Goal: Task Accomplishment & Management: Complete application form

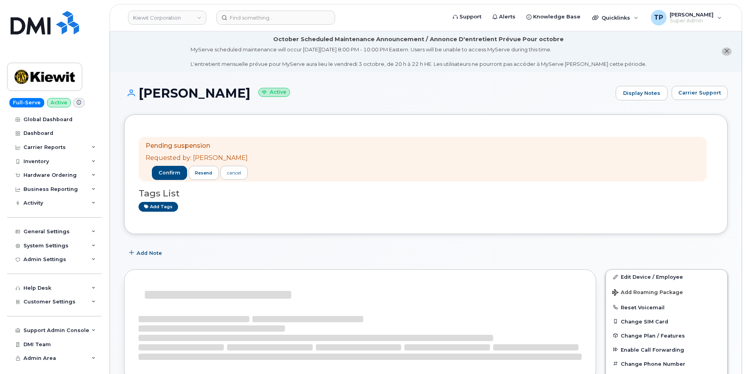
click at [164, 129] on div "Pending suspension Requested by: Benjamin Nichols confirm resend cancel Tags Li…" at bounding box center [426, 174] width 575 height 90
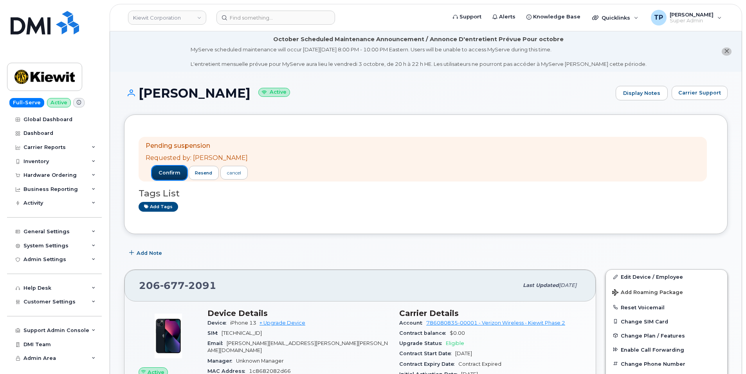
click at [168, 176] on button "confirm" at bounding box center [169, 173] width 35 height 14
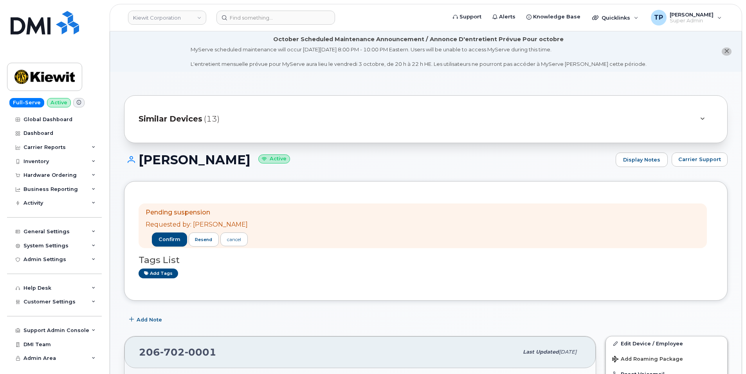
click at [701, 116] on div at bounding box center [702, 118] width 9 height 9
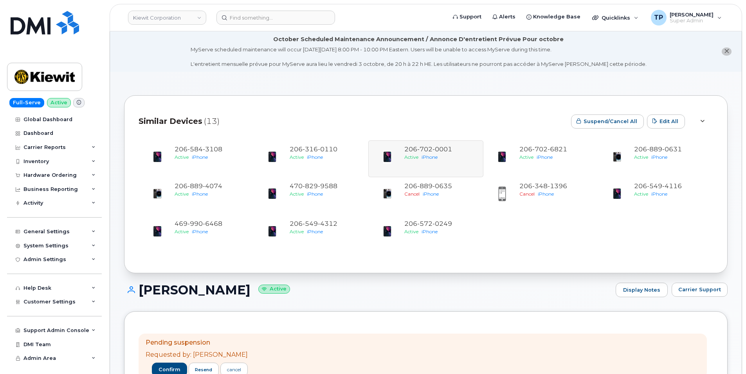
click at [701, 116] on div at bounding box center [703, 121] width 22 height 23
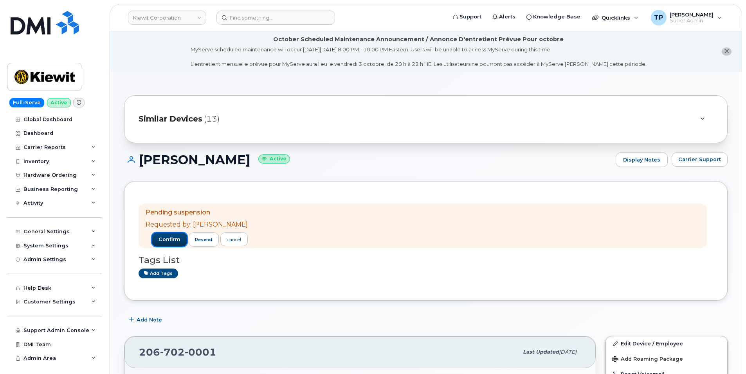
click at [170, 237] on span "confirm" at bounding box center [170, 239] width 22 height 7
click at [175, 241] on span "confirm" at bounding box center [170, 239] width 22 height 7
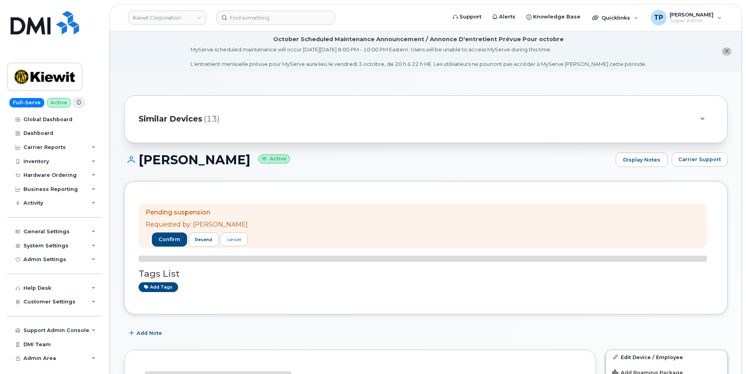
click at [168, 132] on div "Similar Devices (13)" at bounding box center [426, 119] width 604 height 48
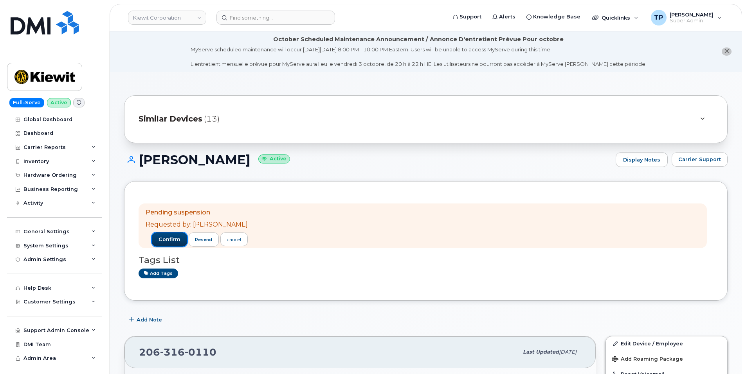
click at [165, 245] on button "confirm" at bounding box center [169, 239] width 35 height 14
click at [173, 243] on button "confirm" at bounding box center [169, 239] width 35 height 14
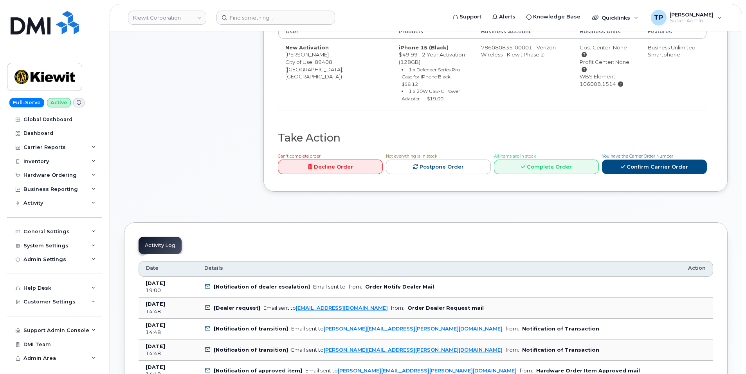
scroll to position [431, 0]
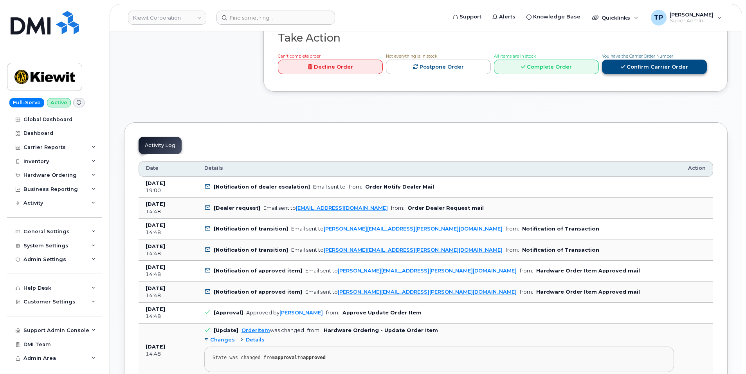
click at [634, 60] on link "Confirm Carrier Order" at bounding box center [654, 67] width 105 height 14
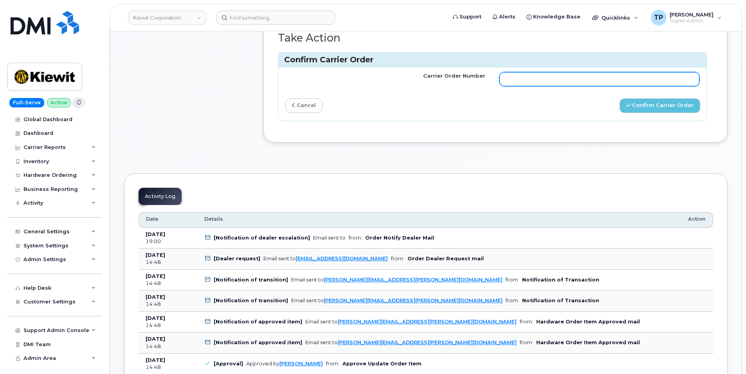
click at [630, 72] on input "Carrier Order Number" at bounding box center [600, 79] width 200 height 14
paste input "MB3000596467663"
type input "MB3000596467663"
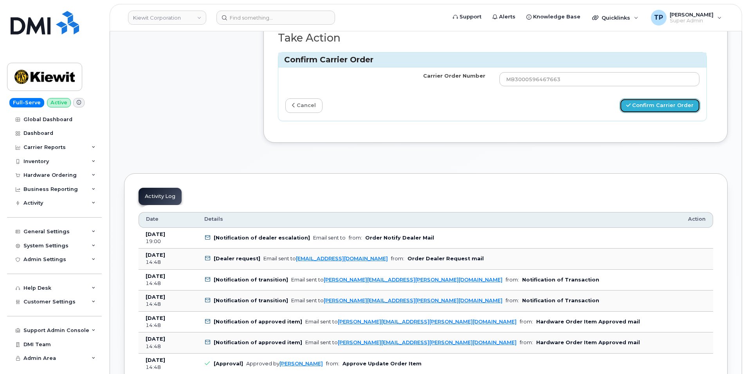
click at [667, 101] on button "Confirm Carrier Order" at bounding box center [660, 105] width 81 height 14
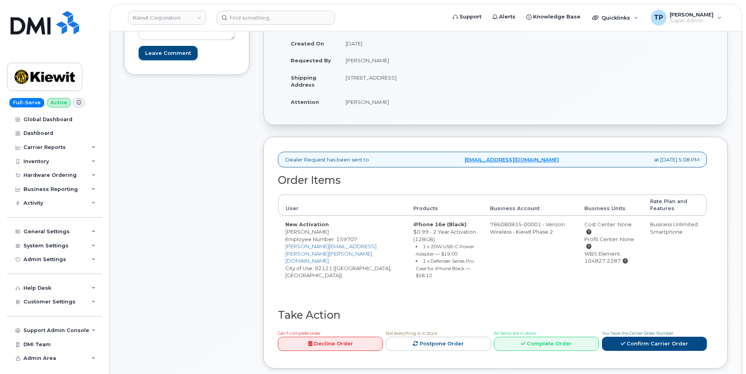
scroll to position [196, 0]
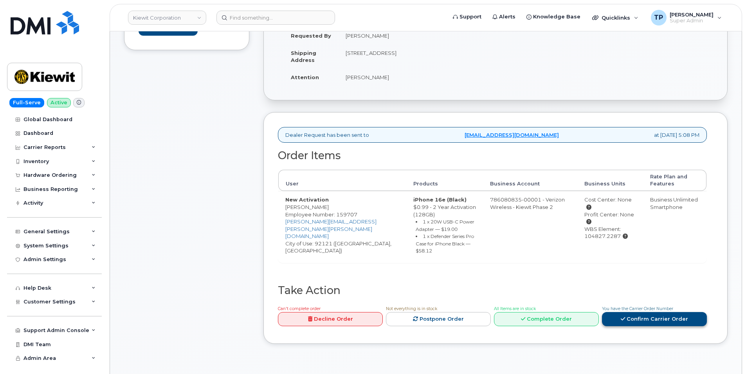
click at [635, 314] on link "Confirm Carrier Order" at bounding box center [654, 319] width 105 height 14
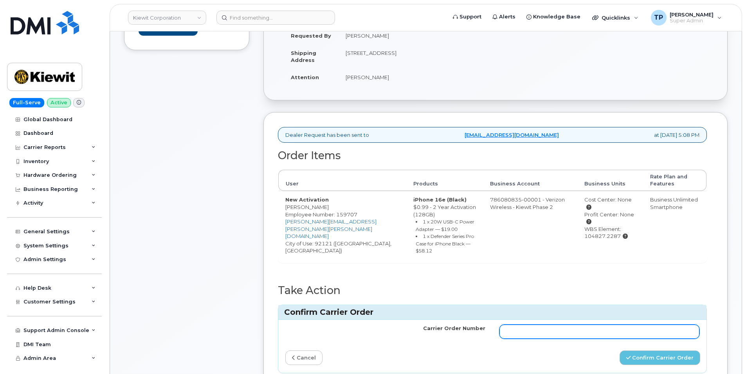
click at [604, 330] on input "Carrier Order Number" at bounding box center [600, 331] width 200 height 14
paste input "MB3000596500661"
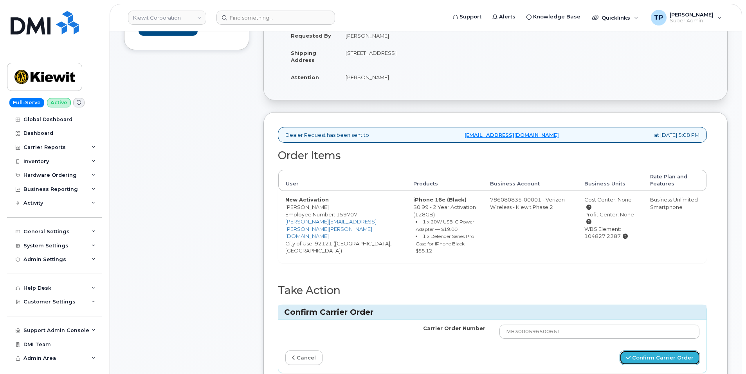
click at [652, 363] on button "Confirm Carrier Order" at bounding box center [660, 357] width 81 height 14
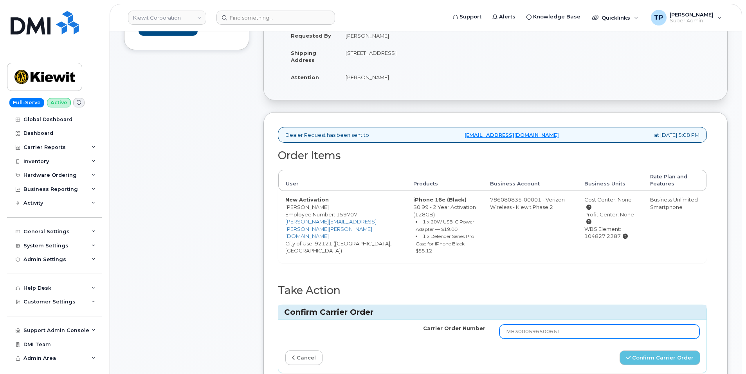
click at [572, 331] on input "MB3000596500661" at bounding box center [600, 331] width 200 height 14
type input "MB3000596500661"
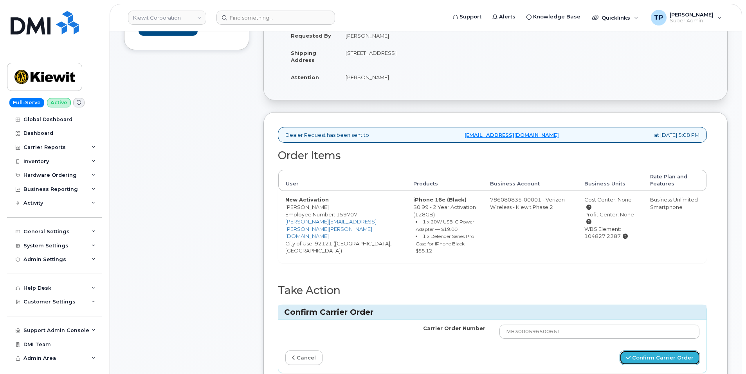
click at [658, 359] on button "Confirm Carrier Order" at bounding box center [660, 357] width 81 height 14
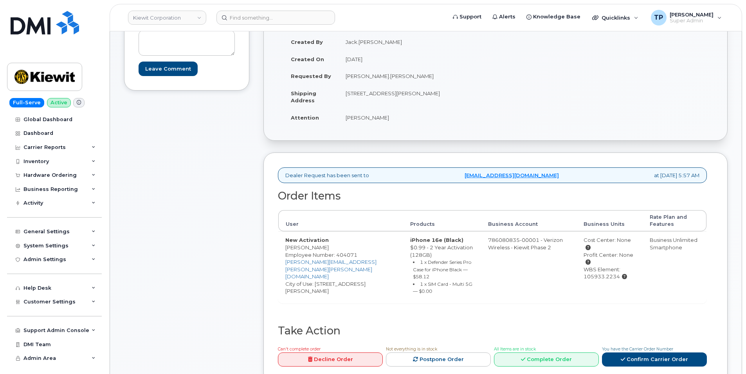
scroll to position [157, 0]
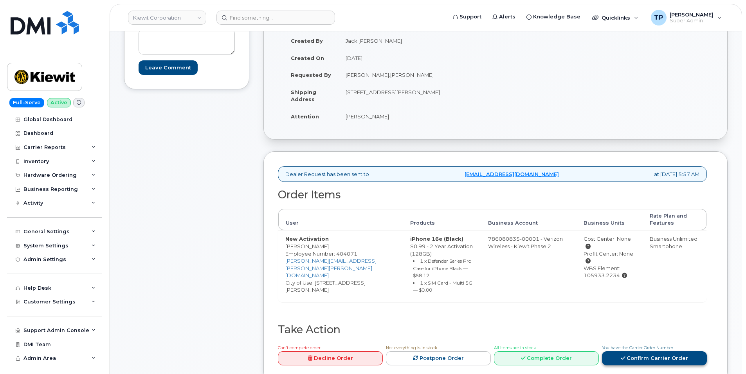
click at [644, 352] on link "Confirm Carrier Order" at bounding box center [654, 358] width 105 height 14
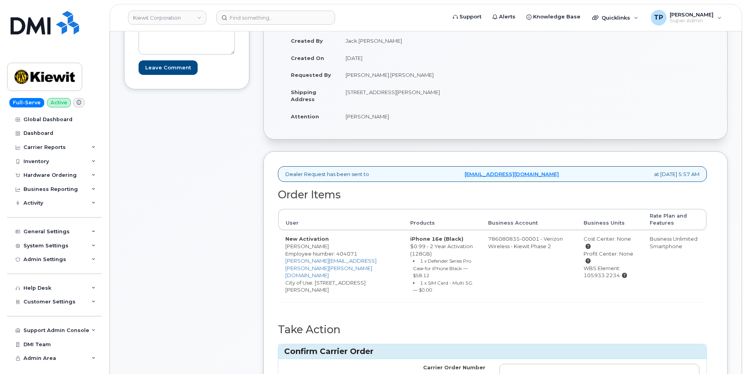
click at [616, 359] on td at bounding box center [600, 370] width 214 height 23
click at [614, 361] on input "Carrier Order Number" at bounding box center [600, 370] width 200 height 14
paste input "MB1000503688020"
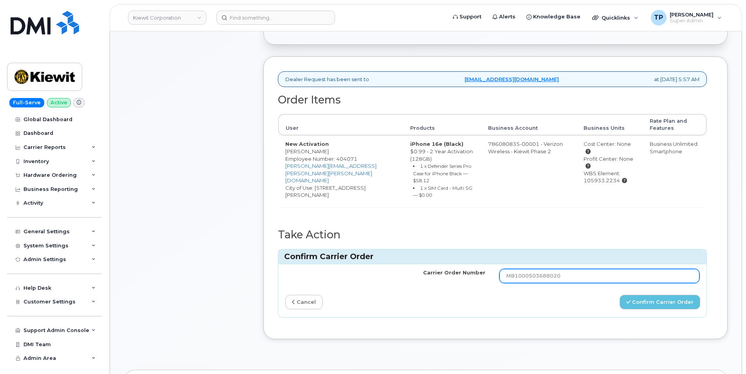
scroll to position [313, 0]
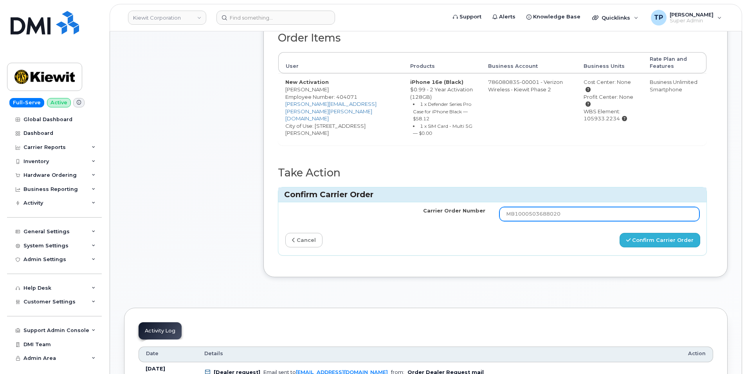
type input "MB1000503688020"
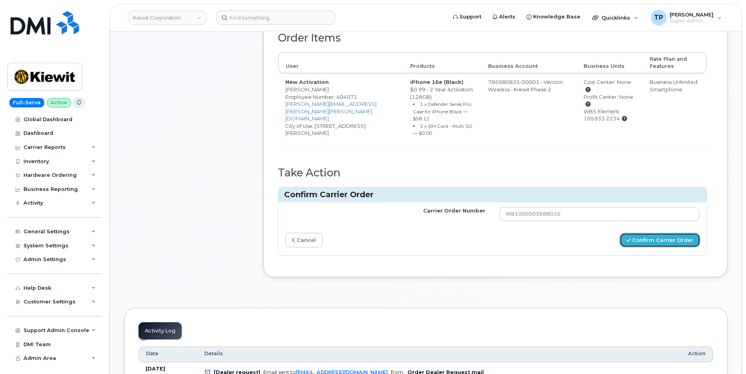
click at [668, 238] on button "Confirm Carrier Order" at bounding box center [660, 240] width 81 height 14
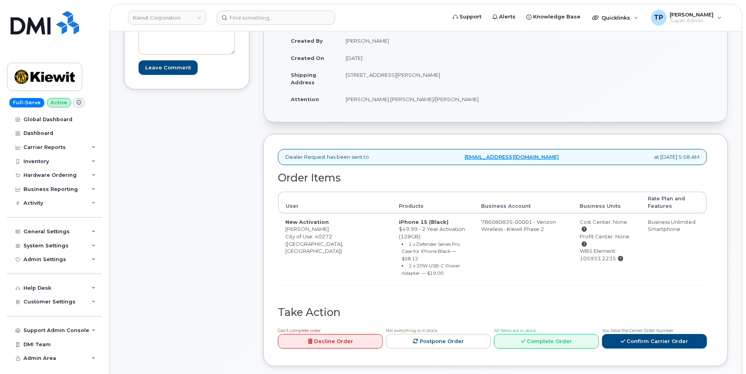
scroll to position [274, 0]
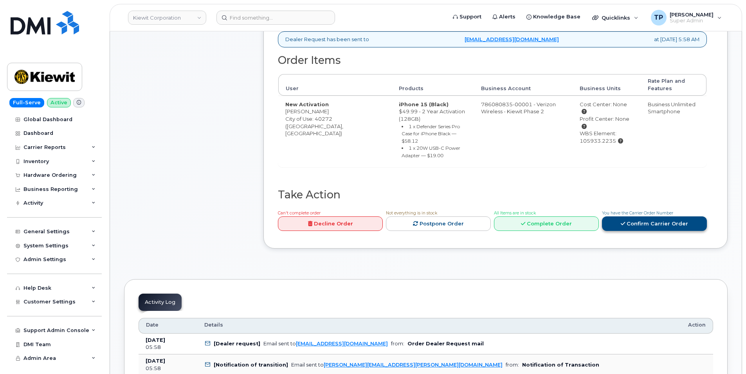
click at [620, 219] on link "Confirm Carrier Order" at bounding box center [654, 223] width 105 height 14
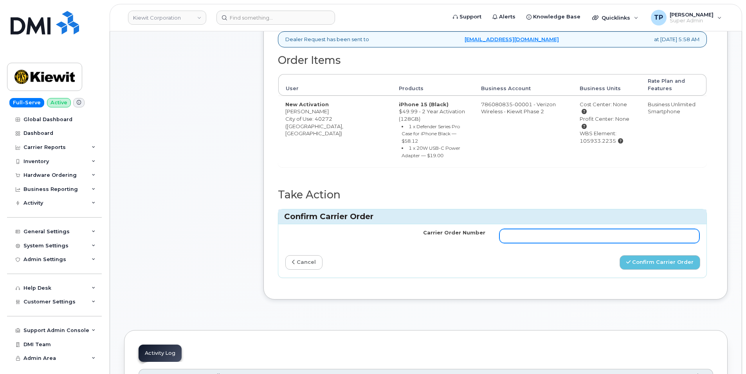
click at [620, 229] on input "Carrier Order Number" at bounding box center [600, 236] width 200 height 14
paste input "MB3000596616902"
type input "MB3000596616902"
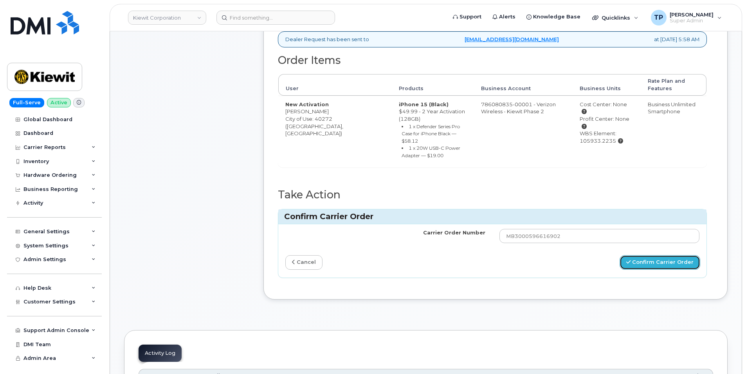
click at [653, 256] on button "Confirm Carrier Order" at bounding box center [660, 262] width 81 height 14
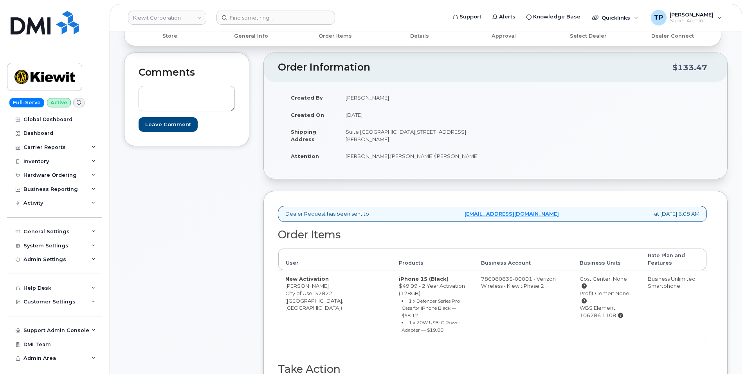
scroll to position [392, 0]
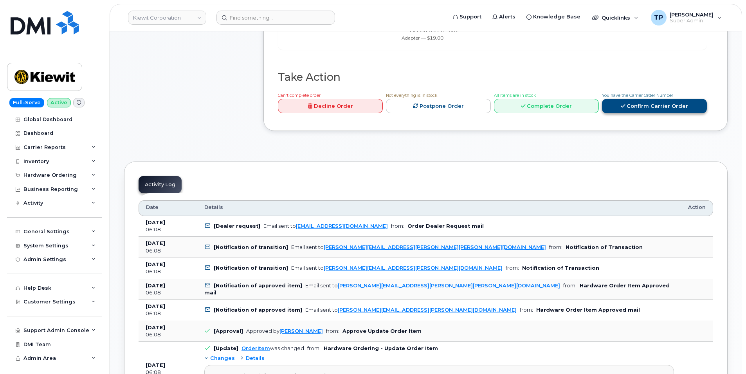
click at [645, 100] on link "Confirm Carrier Order" at bounding box center [654, 106] width 105 height 14
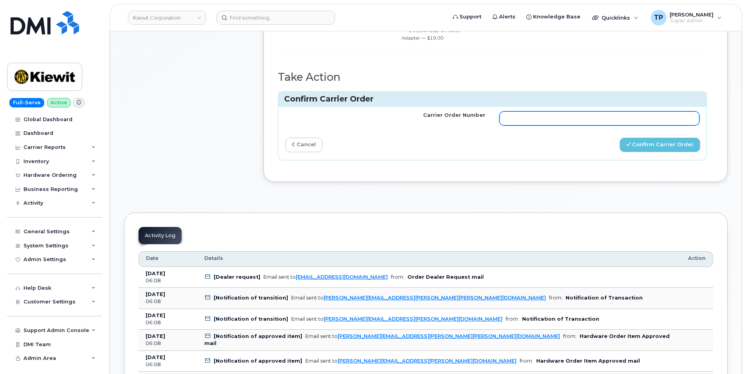
click at [592, 111] on input "Carrier Order Number" at bounding box center [600, 118] width 200 height 14
paste input "MB1000503689143"
type input "MB1000503689143"
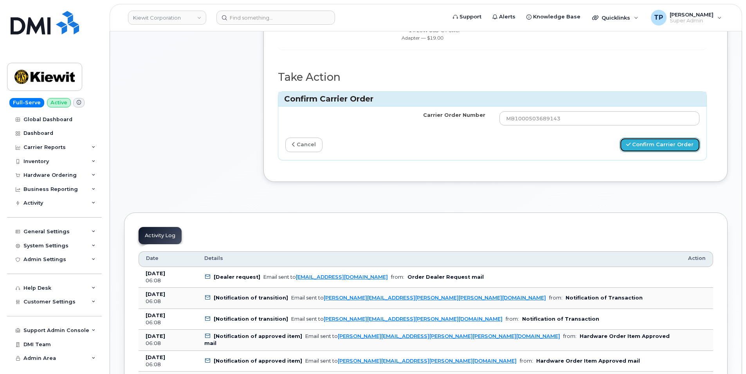
click at [672, 137] on button "Confirm Carrier Order" at bounding box center [660, 144] width 81 height 14
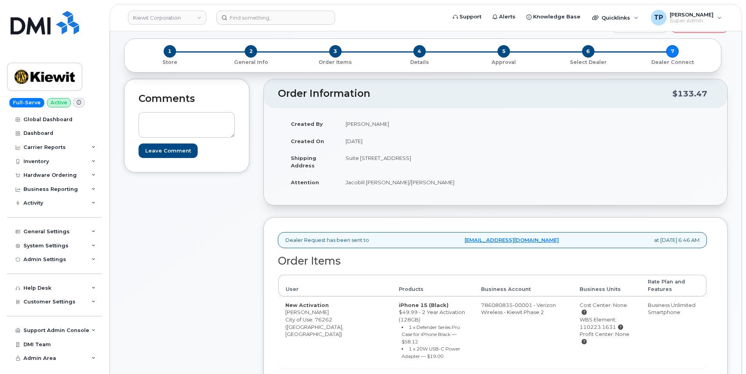
scroll to position [157, 0]
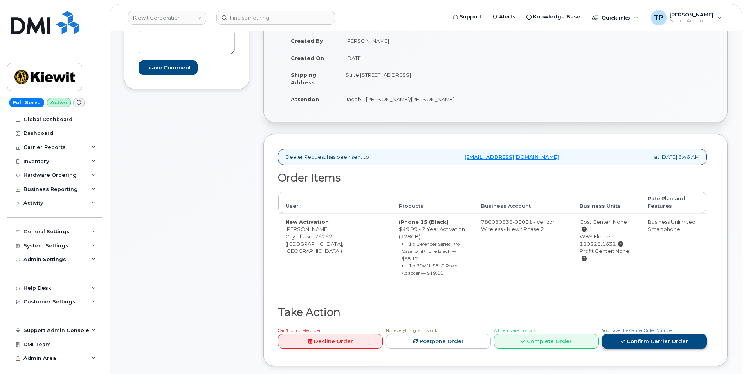
click at [640, 336] on link "Confirm Carrier Order" at bounding box center [654, 341] width 105 height 14
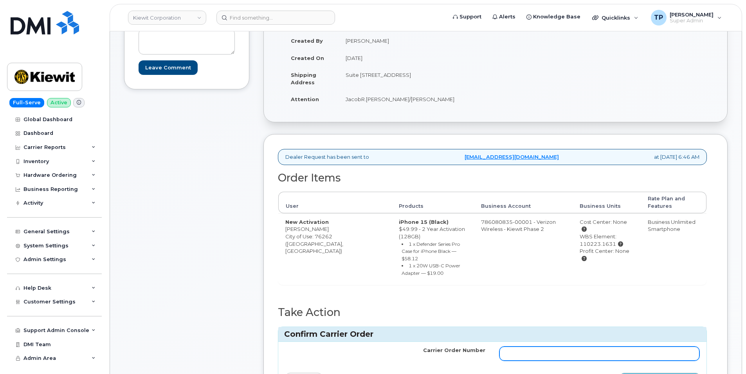
click at [602, 346] on input "Carrier Order Number" at bounding box center [600, 353] width 200 height 14
paste input "MB1000503696899"
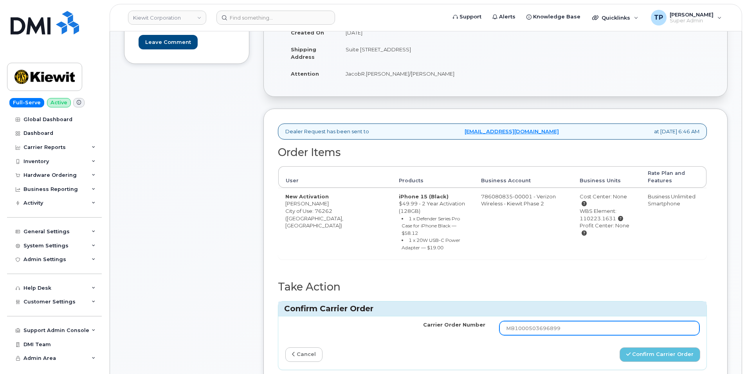
scroll to position [196, 0]
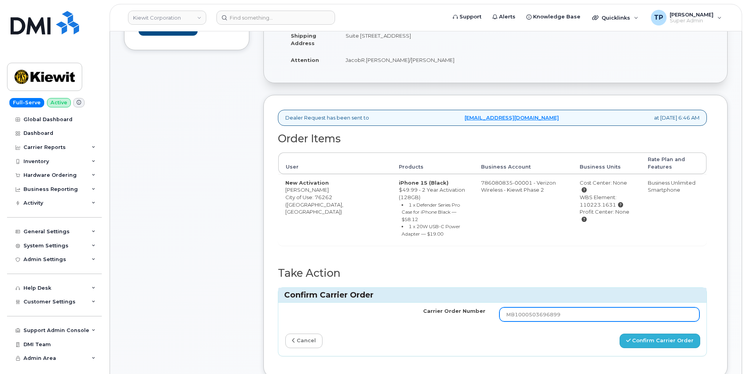
type input "MB1000503696899"
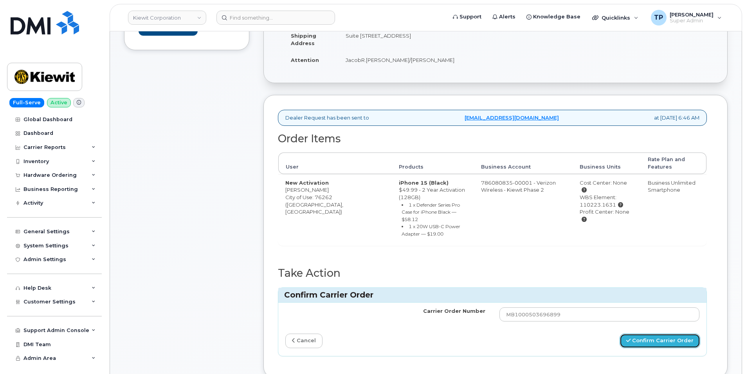
click at [645, 333] on button "Confirm Carrier Order" at bounding box center [660, 340] width 81 height 14
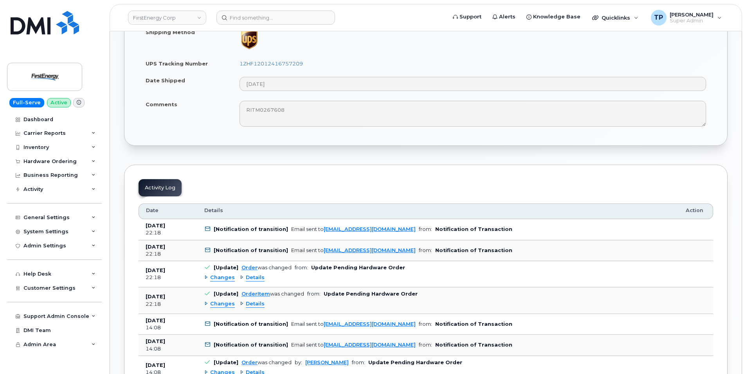
scroll to position [510, 0]
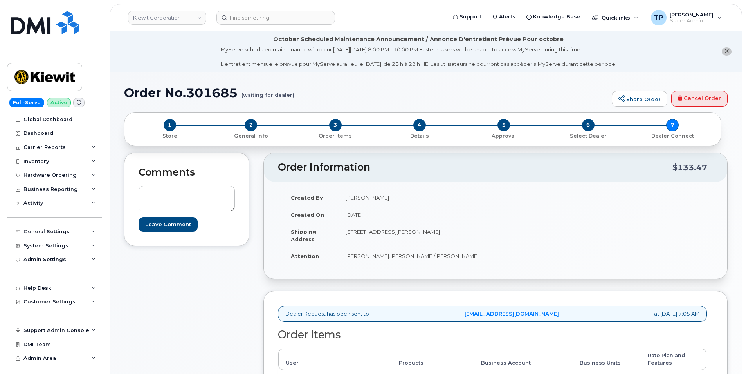
scroll to position [236, 0]
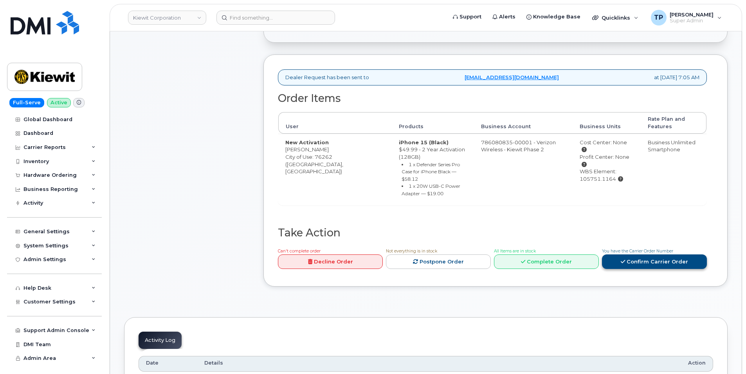
click at [646, 258] on link "Confirm Carrier Order" at bounding box center [654, 261] width 105 height 14
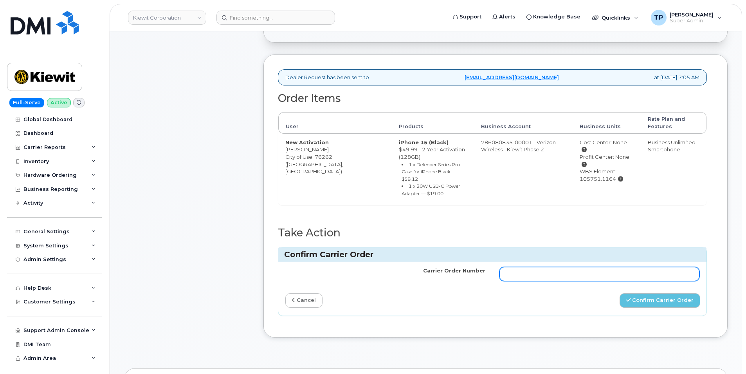
click at [635, 267] on input "Carrier Order Number" at bounding box center [600, 274] width 200 height 14
paste input "MB1000503693277"
type input "MB1000503693277"
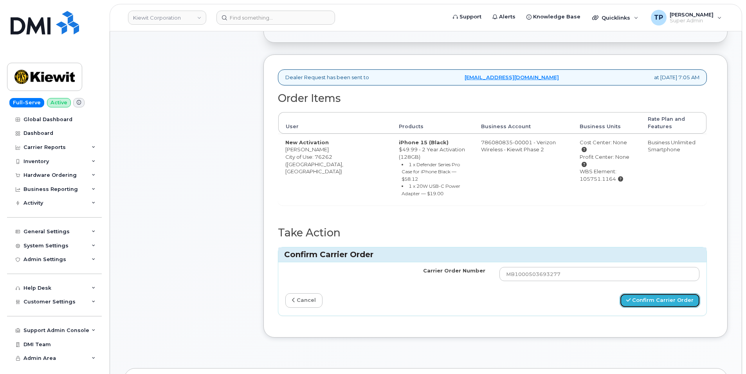
click at [652, 293] on button "Confirm Carrier Order" at bounding box center [660, 300] width 81 height 14
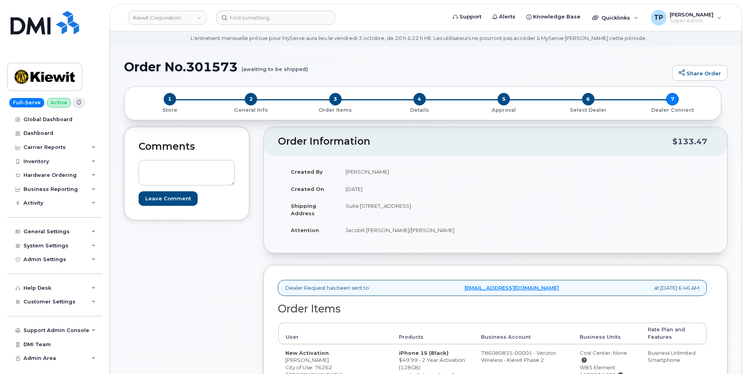
scroll to position [157, 0]
